Goal: Information Seeking & Learning: Learn about a topic

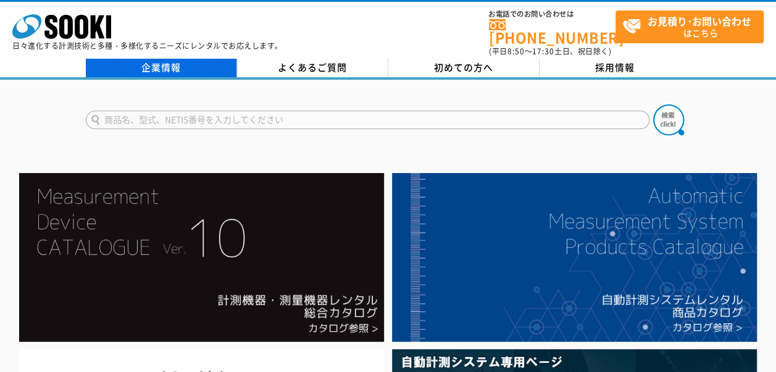
click at [148, 63] on link "企業情報" at bounding box center [161, 68] width 151 height 19
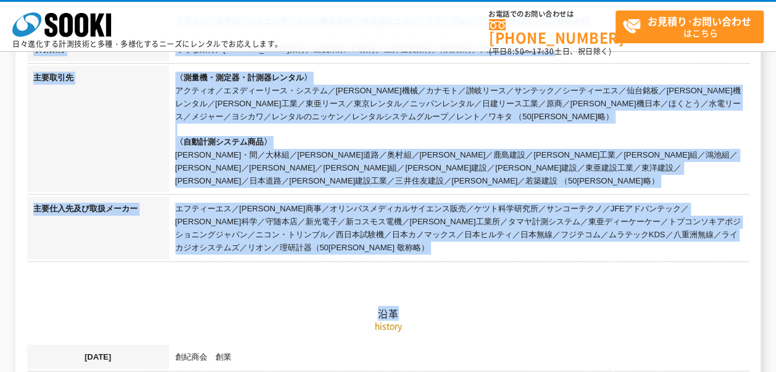
scroll to position [556, 0]
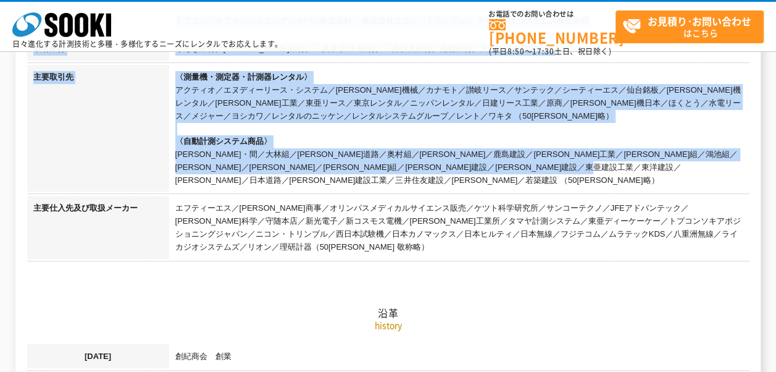
drag, startPoint x: 185, startPoint y: 140, endPoint x: 710, endPoint y: 167, distance: 525.0
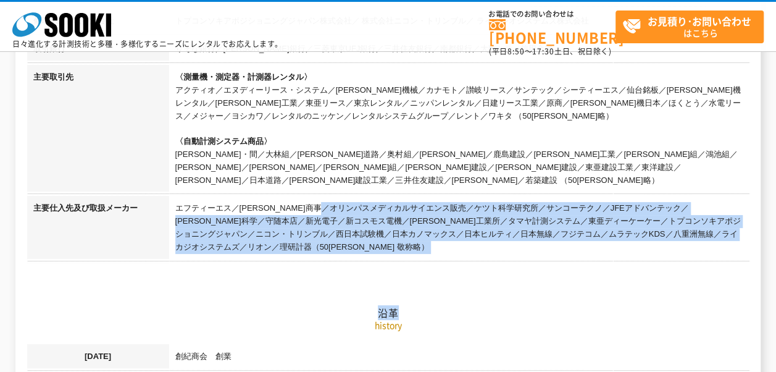
drag, startPoint x: 178, startPoint y: 193, endPoint x: 709, endPoint y: 233, distance: 532.6
click at [709, 233] on h2 "沿革" at bounding box center [388, 251] width 723 height 136
click at [690, 233] on h2 "沿革" at bounding box center [388, 251] width 723 height 136
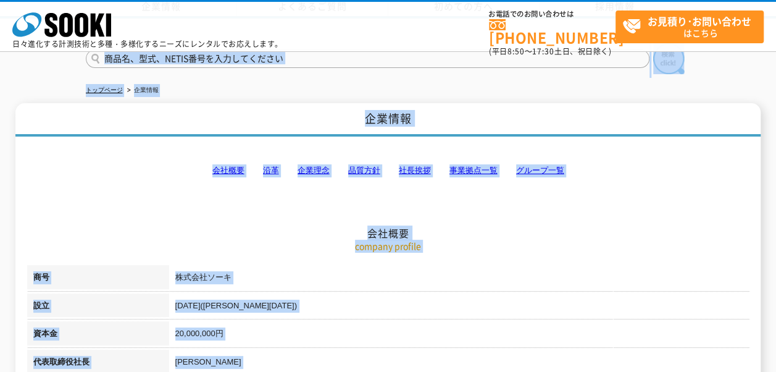
scroll to position [0, 0]
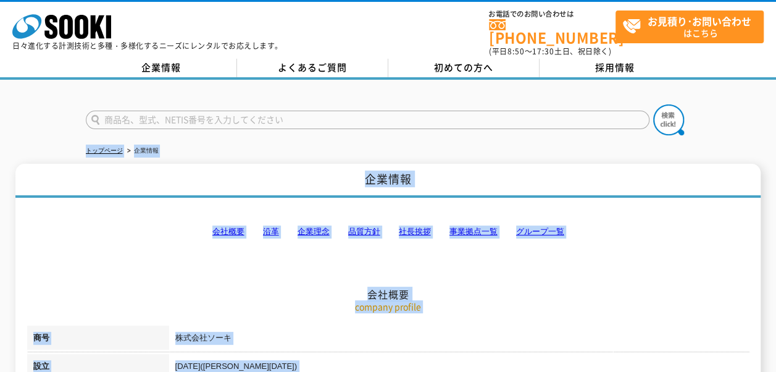
drag, startPoint x: 641, startPoint y: 232, endPoint x: 48, endPoint y: 130, distance: 602.2
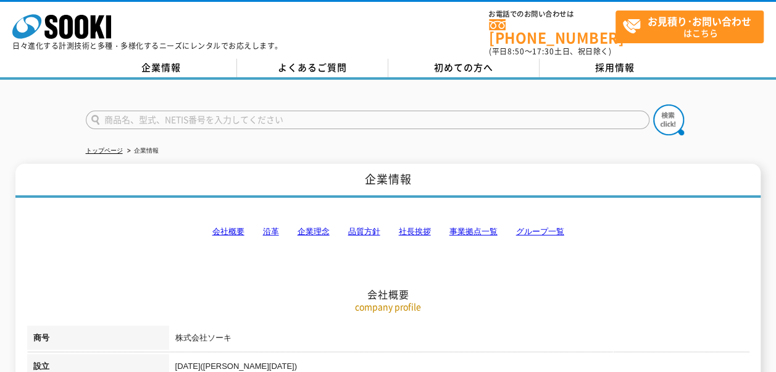
drag, startPoint x: 48, startPoint y: 130, endPoint x: 46, endPoint y: 124, distance: 6.3
click at [46, 124] on div at bounding box center [388, 109] width 776 height 59
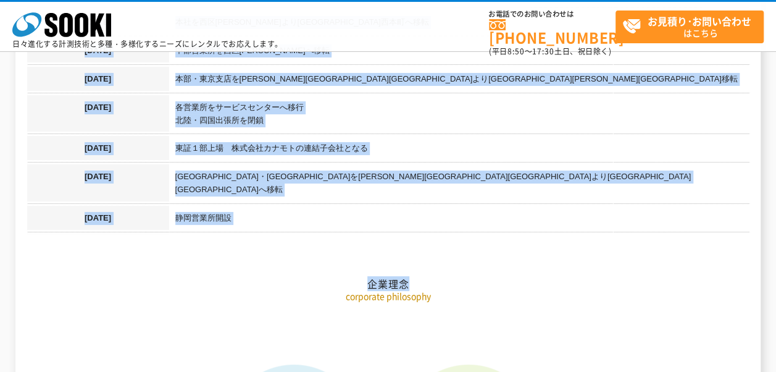
scroll to position [1544, 0]
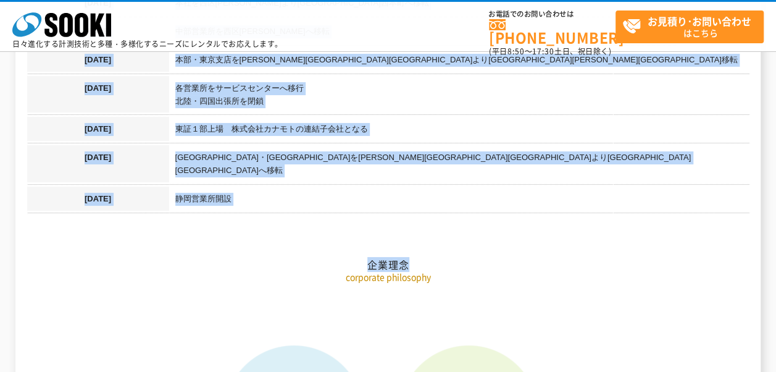
drag, startPoint x: 78, startPoint y: 127, endPoint x: 546, endPoint y: 233, distance: 480.1
click at [545, 235] on h2 "企業理念" at bounding box center [388, 203] width 723 height 136
click at [526, 235] on h2 "企業理念" at bounding box center [388, 203] width 723 height 136
